Goal: Task Accomplishment & Management: Use online tool/utility

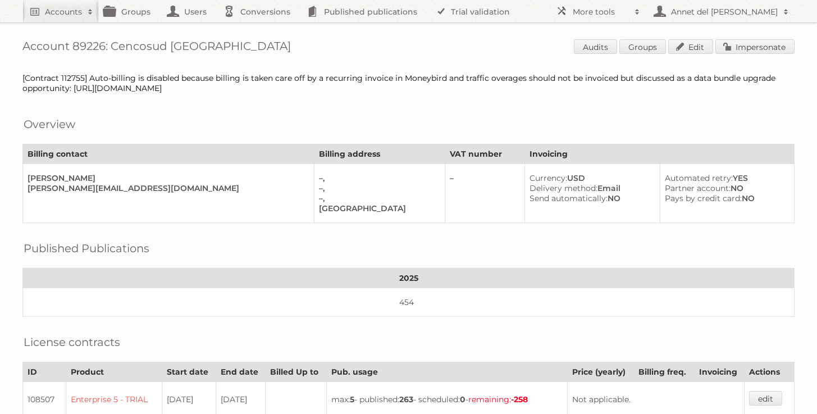
click at [781, 32] on div "Account 89226: Cencosud [GEOGRAPHIC_DATA] Audits Groups Edit Impersonate [Contr…" at bounding box center [408, 358] width 817 height 716
click at [772, 50] on link "Impersonate" at bounding box center [754, 46] width 79 height 15
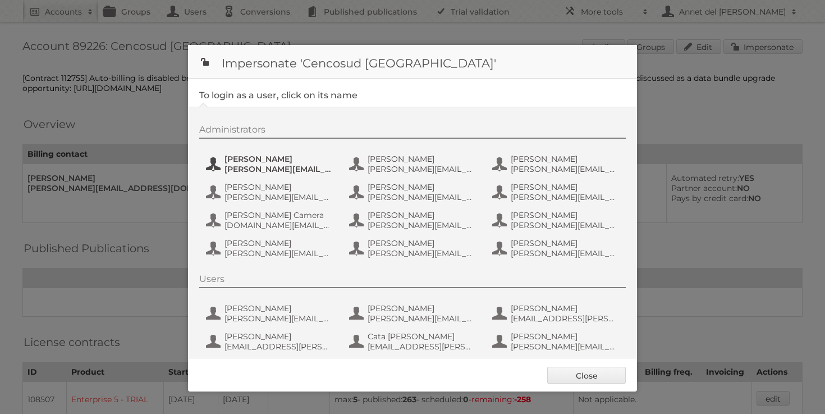
click at [257, 167] on span "[PERSON_NAME][EMAIL_ADDRESS][PERSON_NAME][DOMAIN_NAME]" at bounding box center [279, 169] width 109 height 10
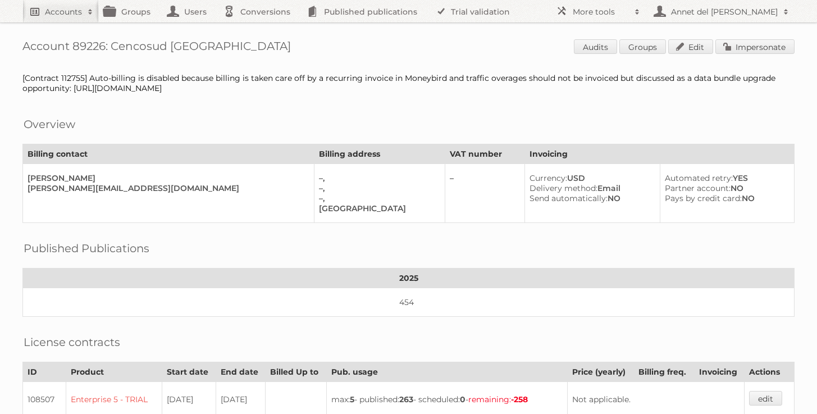
click at [35, 8] on link "Accounts" at bounding box center [60, 11] width 76 height 22
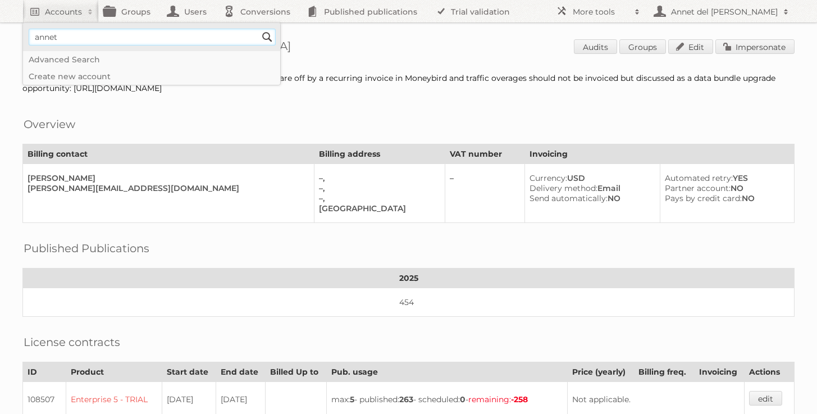
type input"] "[EMAIL_ADDRESS][DOMAIN_NAME]"
click at [261, 39] on input "Search" at bounding box center [267, 37] width 17 height 17
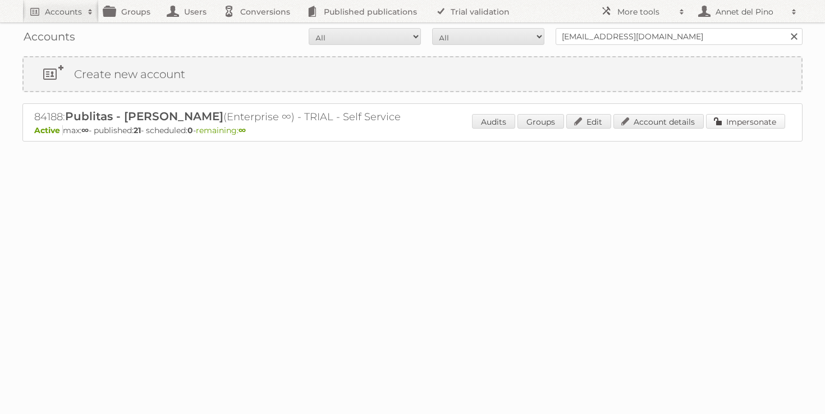
click at [725, 124] on link "Impersonate" at bounding box center [745, 121] width 79 height 15
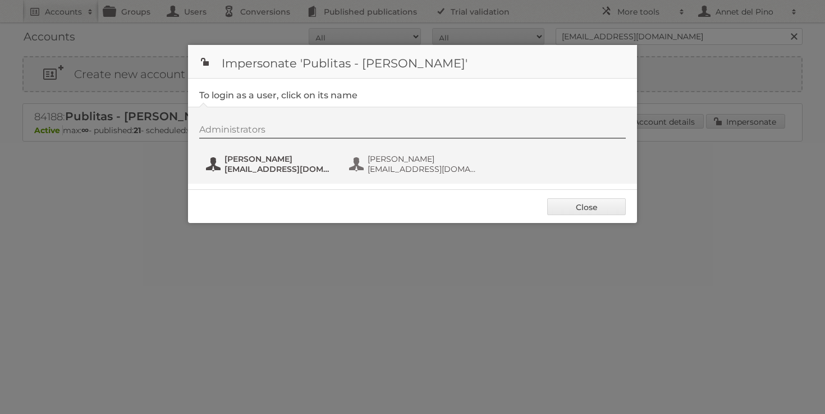
click at [235, 170] on span "annet@publitas.com" at bounding box center [279, 169] width 109 height 10
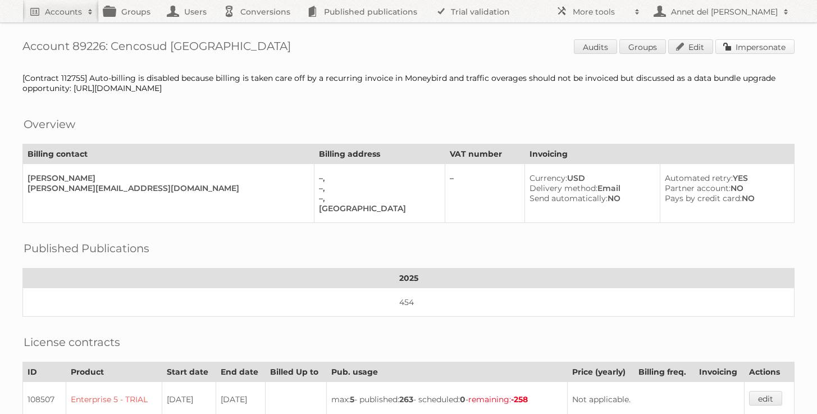
click at [745, 53] on link "Impersonate" at bounding box center [754, 46] width 79 height 15
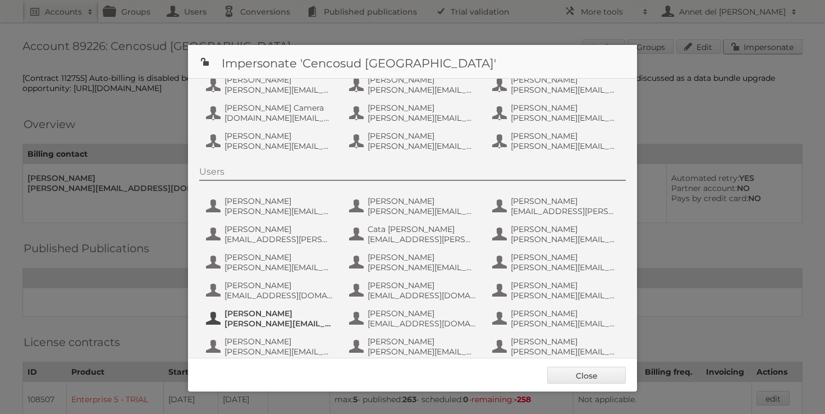
scroll to position [108, 0]
click at [250, 313] on span "[PERSON_NAME]" at bounding box center [279, 313] width 109 height 10
